Goal: Communication & Community: Answer question/provide support

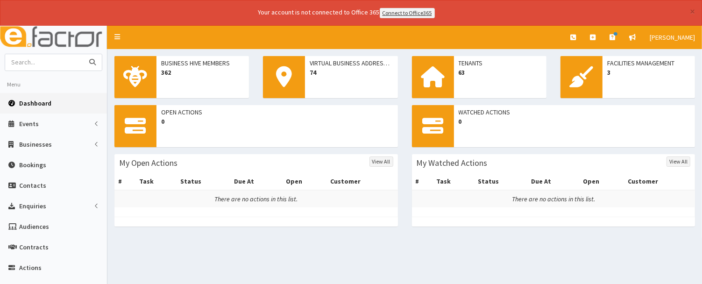
click at [33, 63] on input "text" at bounding box center [44, 62] width 78 height 16
type input "Scunthorpe Bowl"
click at [95, 60] on icon "submit" at bounding box center [92, 62] width 7 height 7
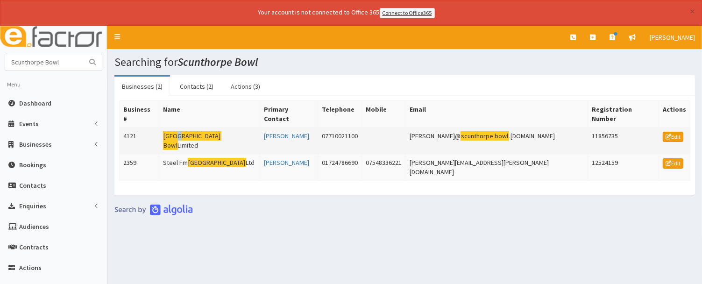
click at [187, 131] on mark "[GEOGRAPHIC_DATA]" at bounding box center [192, 136] width 58 height 10
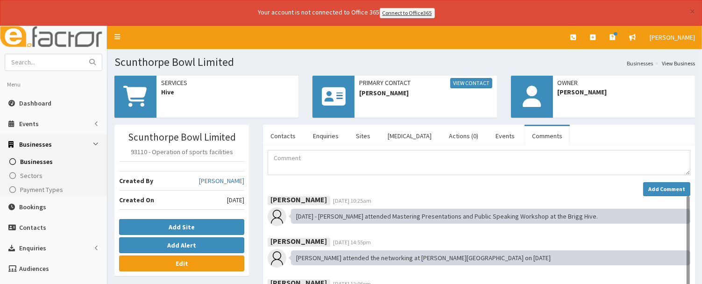
click at [525, 135] on link "Comments" at bounding box center [547, 136] width 45 height 20
click at [659, 185] on strong "Add Comment" at bounding box center [666, 188] width 37 height 7
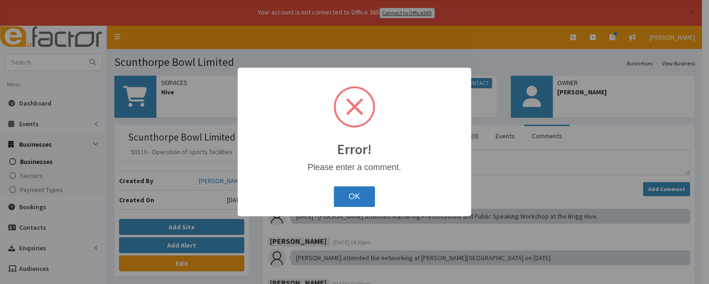
click at [354, 201] on button "OK" at bounding box center [355, 196] width 42 height 21
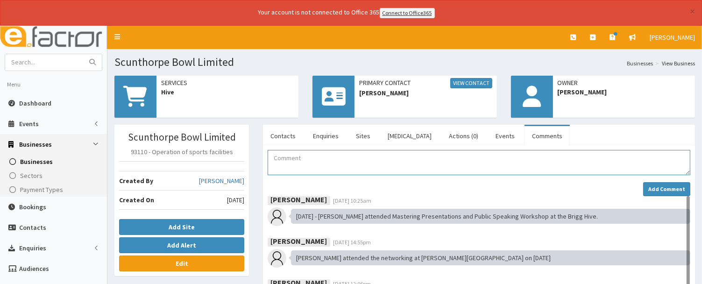
click at [313, 158] on textarea "Comment" at bounding box center [479, 162] width 423 height 25
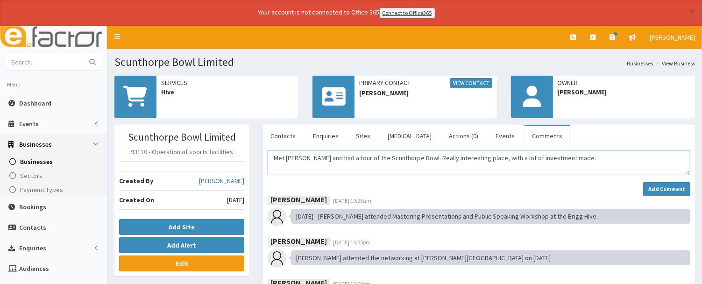
click at [585, 155] on textarea "Met [PERSON_NAME] and had a tour of the Scunthorpe Bowl. Really interesting pla…" at bounding box center [479, 162] width 423 height 25
click at [612, 157] on textarea "Met [PERSON_NAME] and had a tour of the Scunthorpe Bowl. Really interesting pla…" at bounding box center [479, 162] width 423 height 25
click at [670, 155] on textarea "Met [PERSON_NAME] and had a tour of the Scunthorpe Bowl. Really interesting pla…" at bounding box center [479, 162] width 423 height 25
paste textarea "[PERSON_NAME]"
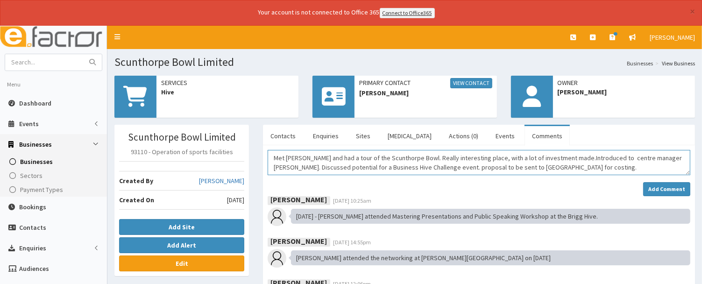
click at [574, 155] on textarea "Met [PERSON_NAME] and had a tour of the Scunthorpe Bowl. Really interesting pla…" at bounding box center [479, 162] width 423 height 25
click at [558, 164] on textarea "Met [PERSON_NAME] and had a tour of the Scunthorpe Bowl. Really interesting pla…" at bounding box center [479, 162] width 423 height 25
click at [301, 157] on textarea "Met [PERSON_NAME] and had a tour of the Scunthorpe Bowl. Really interesting pla…" at bounding box center [479, 162] width 423 height 25
click at [276, 157] on textarea "Met with [PERSON_NAME] and had a tour of the Scunthorpe Bowl. Really interestin…" at bounding box center [479, 162] width 423 height 25
type textarea "6/10- Met with [PERSON_NAME] and had a tour of the Scunthorpe Bowl. Really inte…"
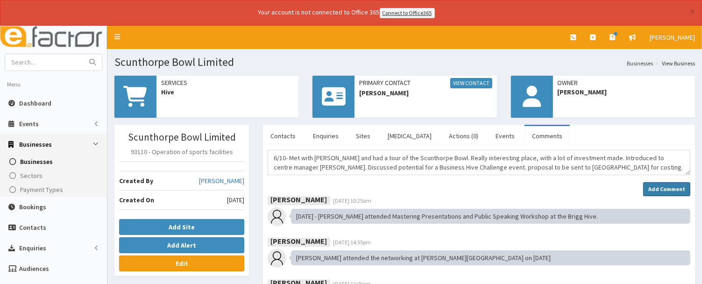
click at [663, 188] on strong "Add Comment" at bounding box center [666, 188] width 37 height 7
